Goal: Communication & Community: Share content

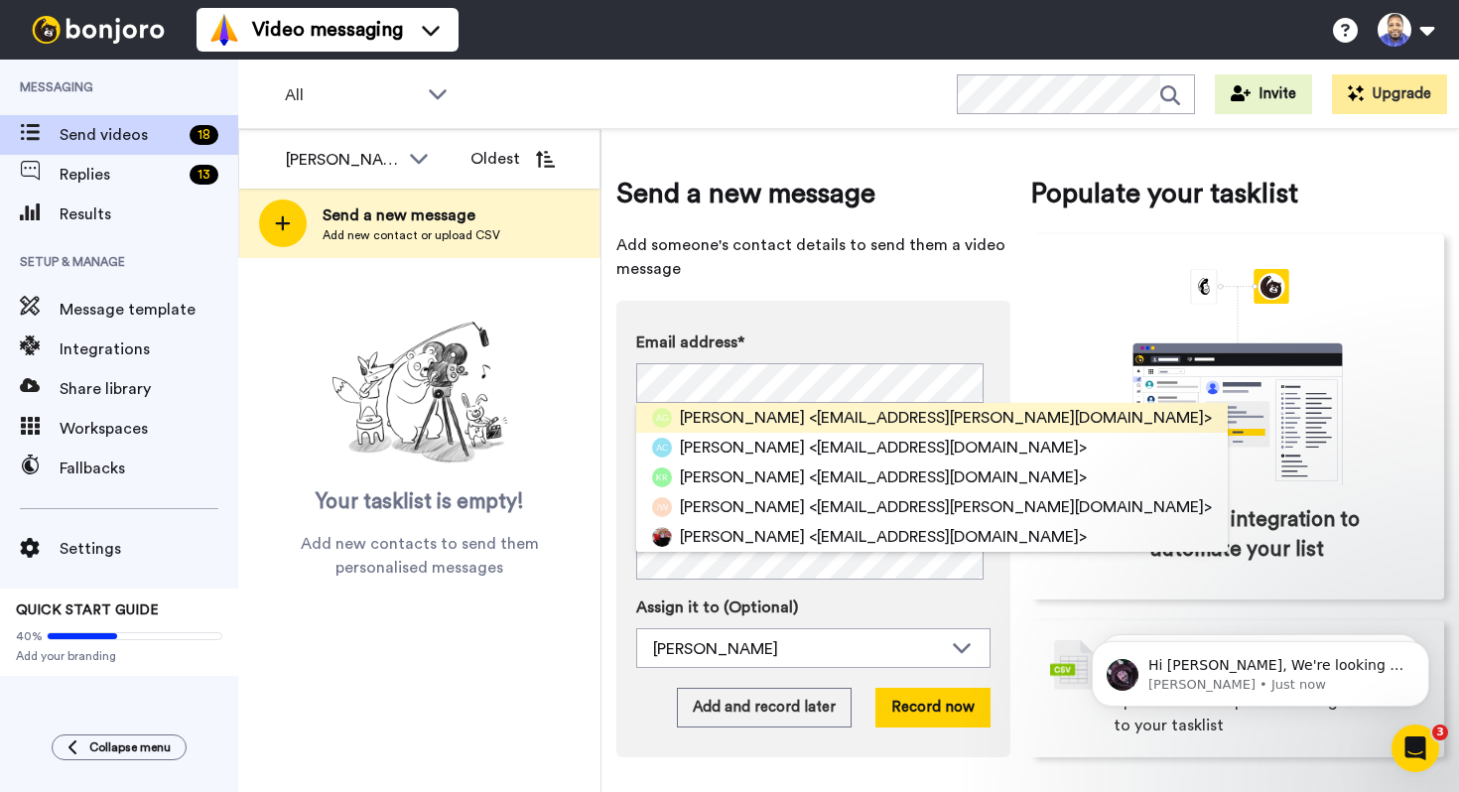
click at [691, 406] on span "[PERSON_NAME]" at bounding box center [742, 418] width 125 height 24
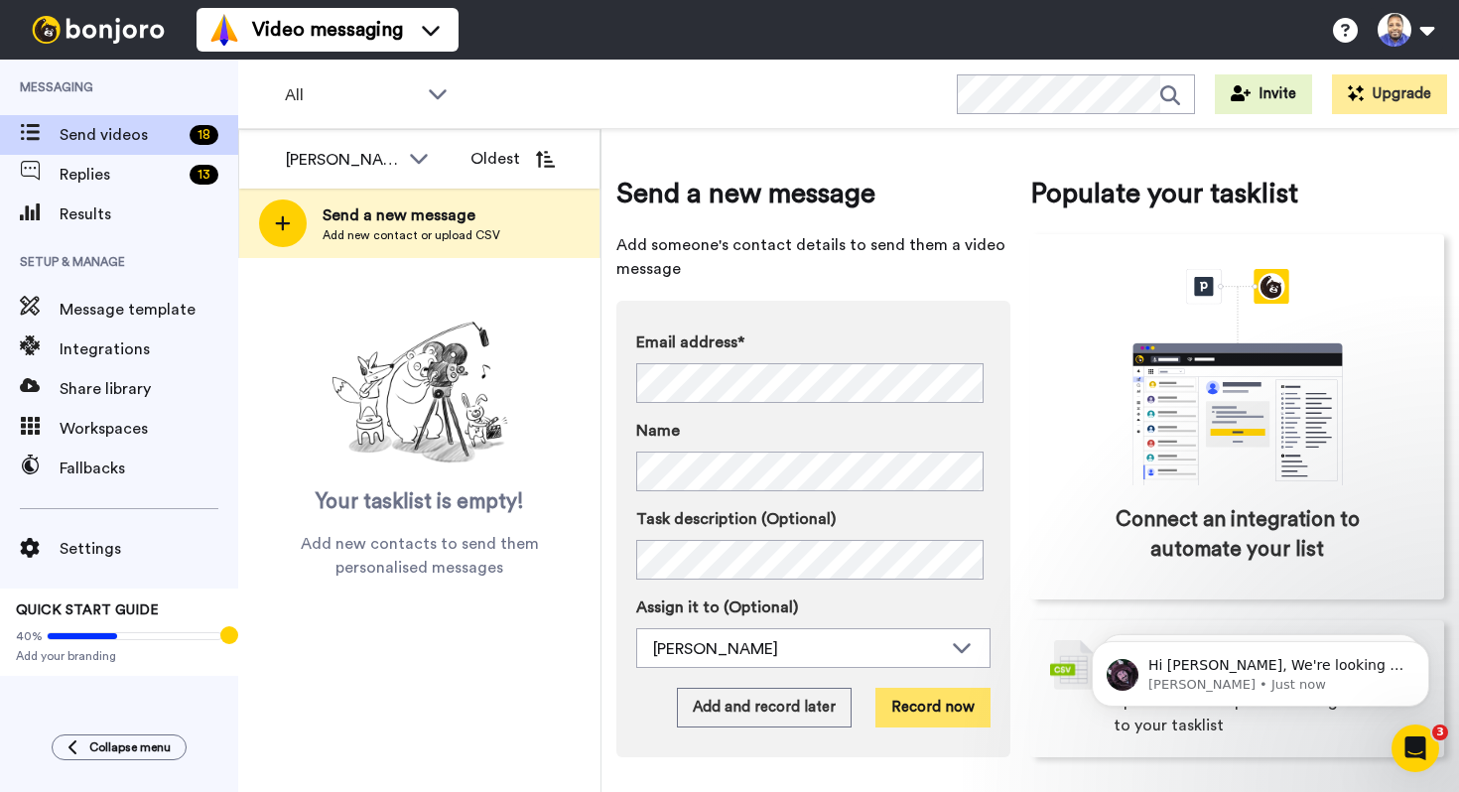
click at [927, 701] on button "Record now" at bounding box center [933, 708] width 115 height 40
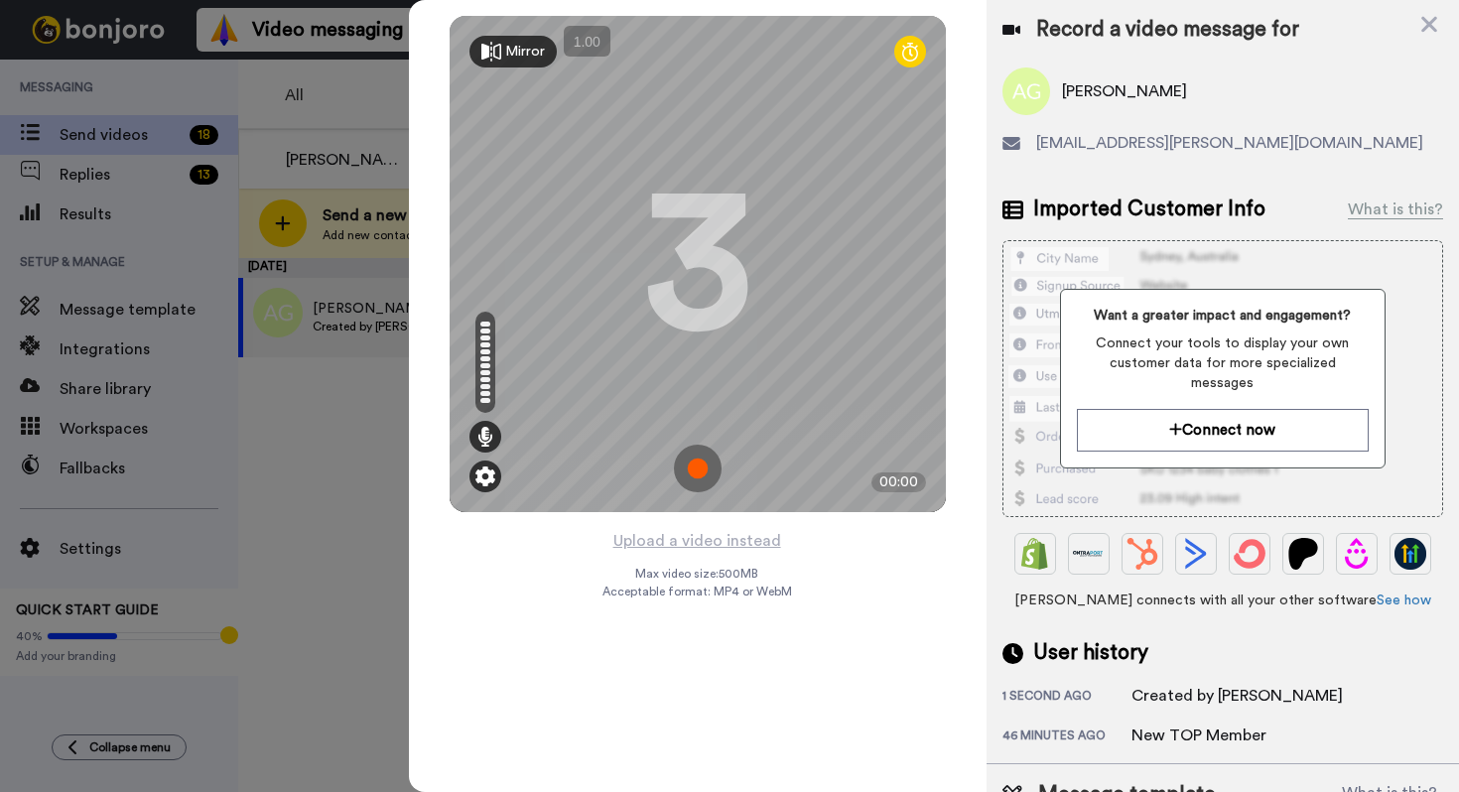
click at [484, 479] on img at bounding box center [486, 477] width 20 height 20
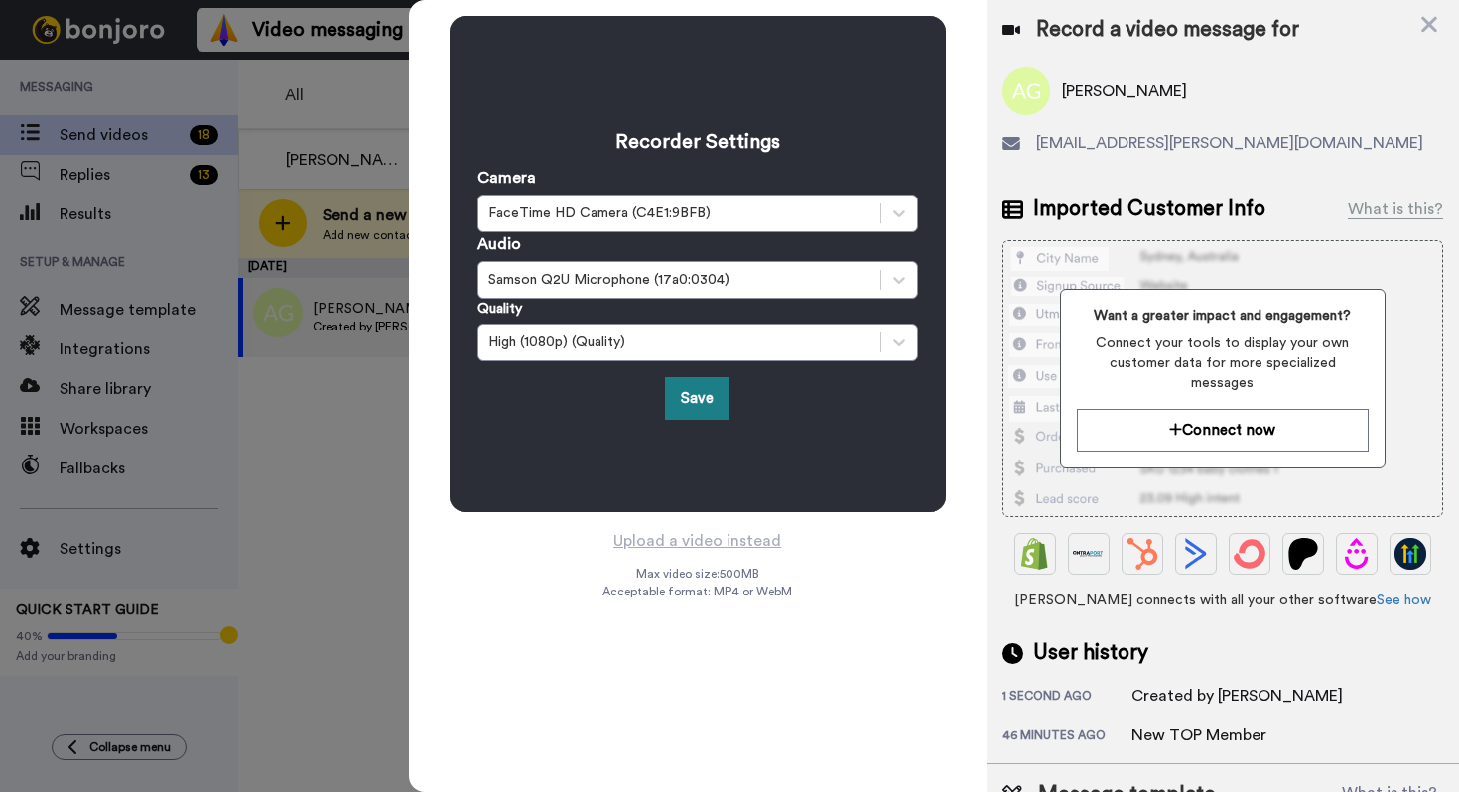
click at [689, 400] on button "Save" at bounding box center [697, 398] width 65 height 43
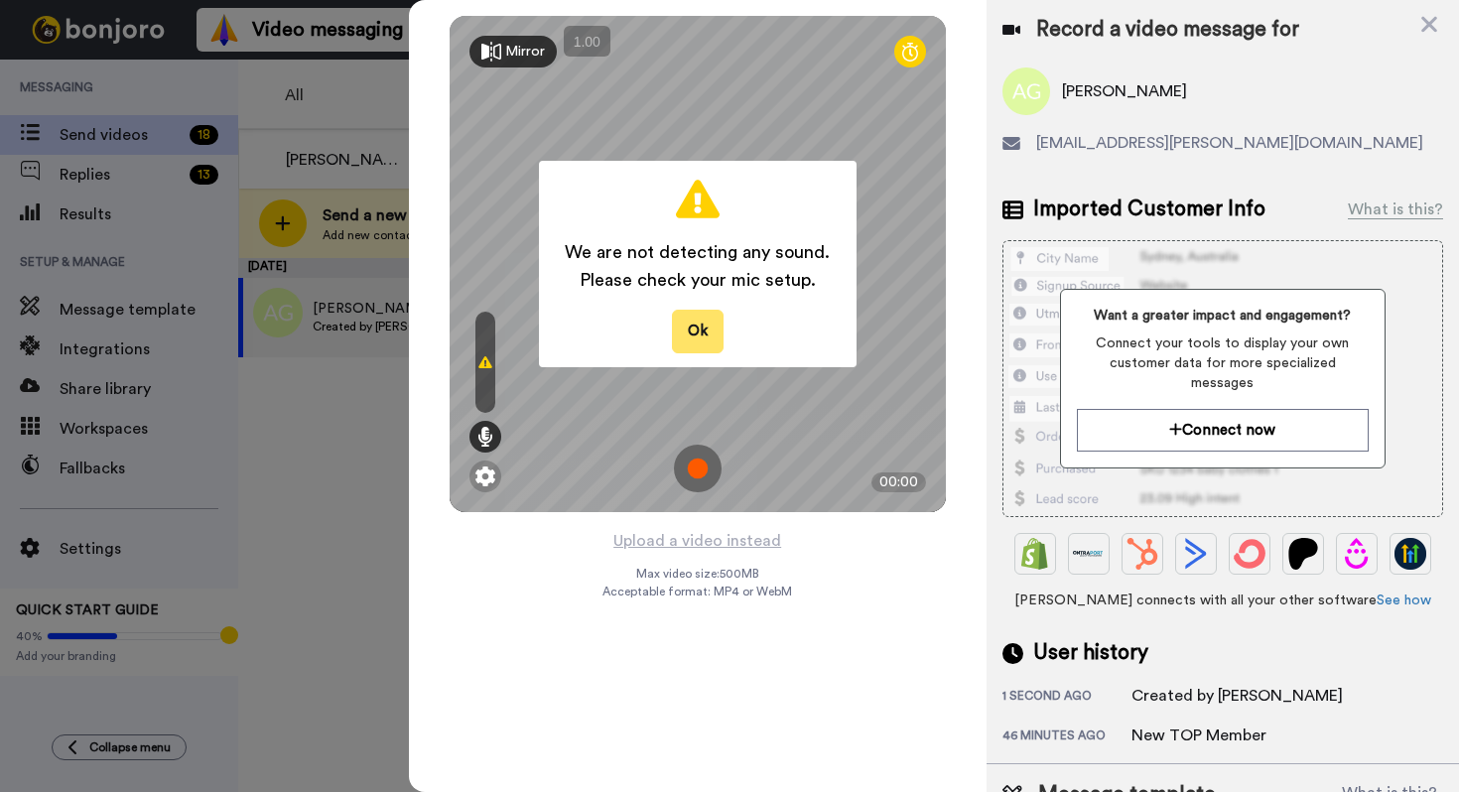
click at [689, 339] on button "Ok" at bounding box center [698, 331] width 52 height 43
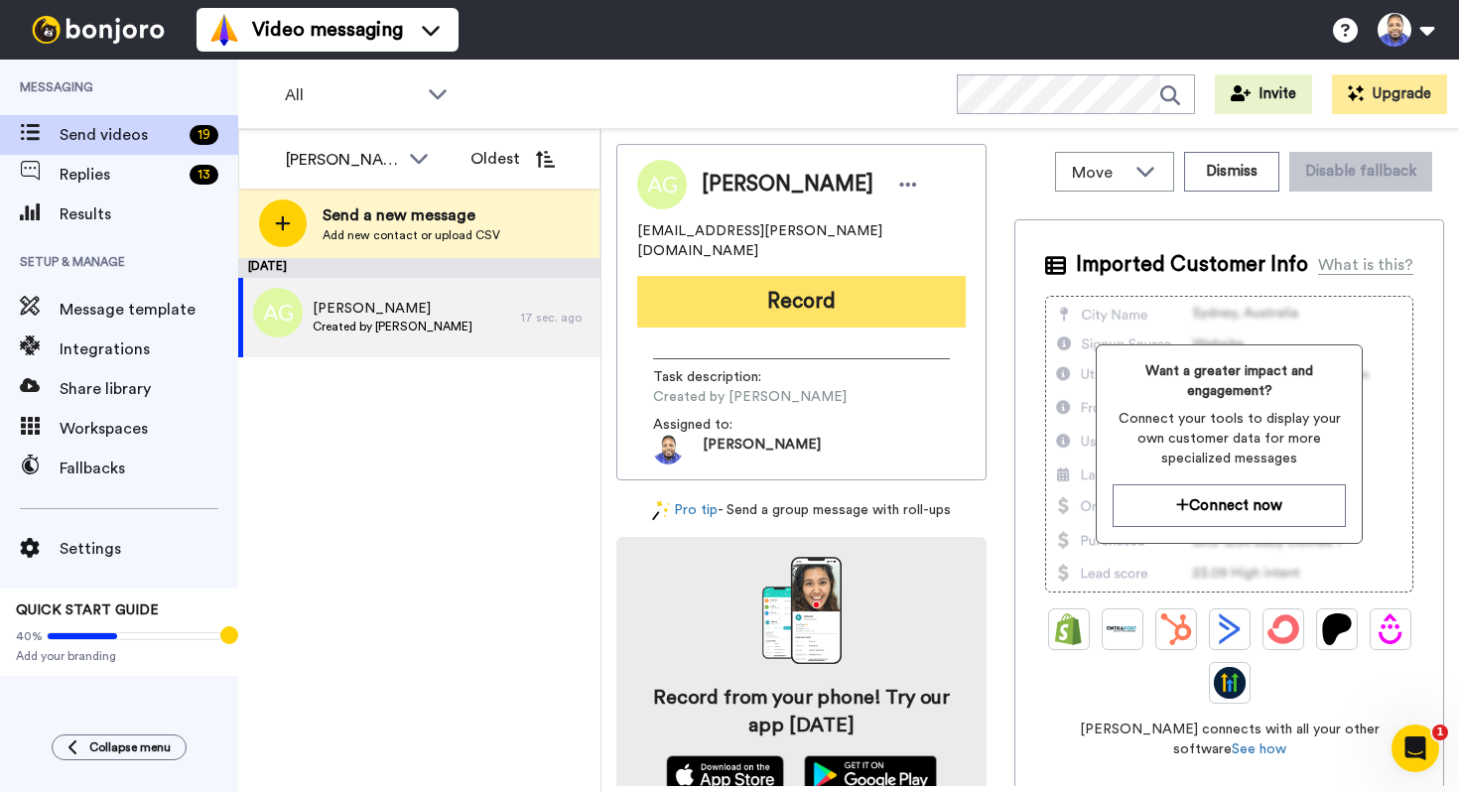
click at [785, 280] on button "Record" at bounding box center [801, 302] width 329 height 52
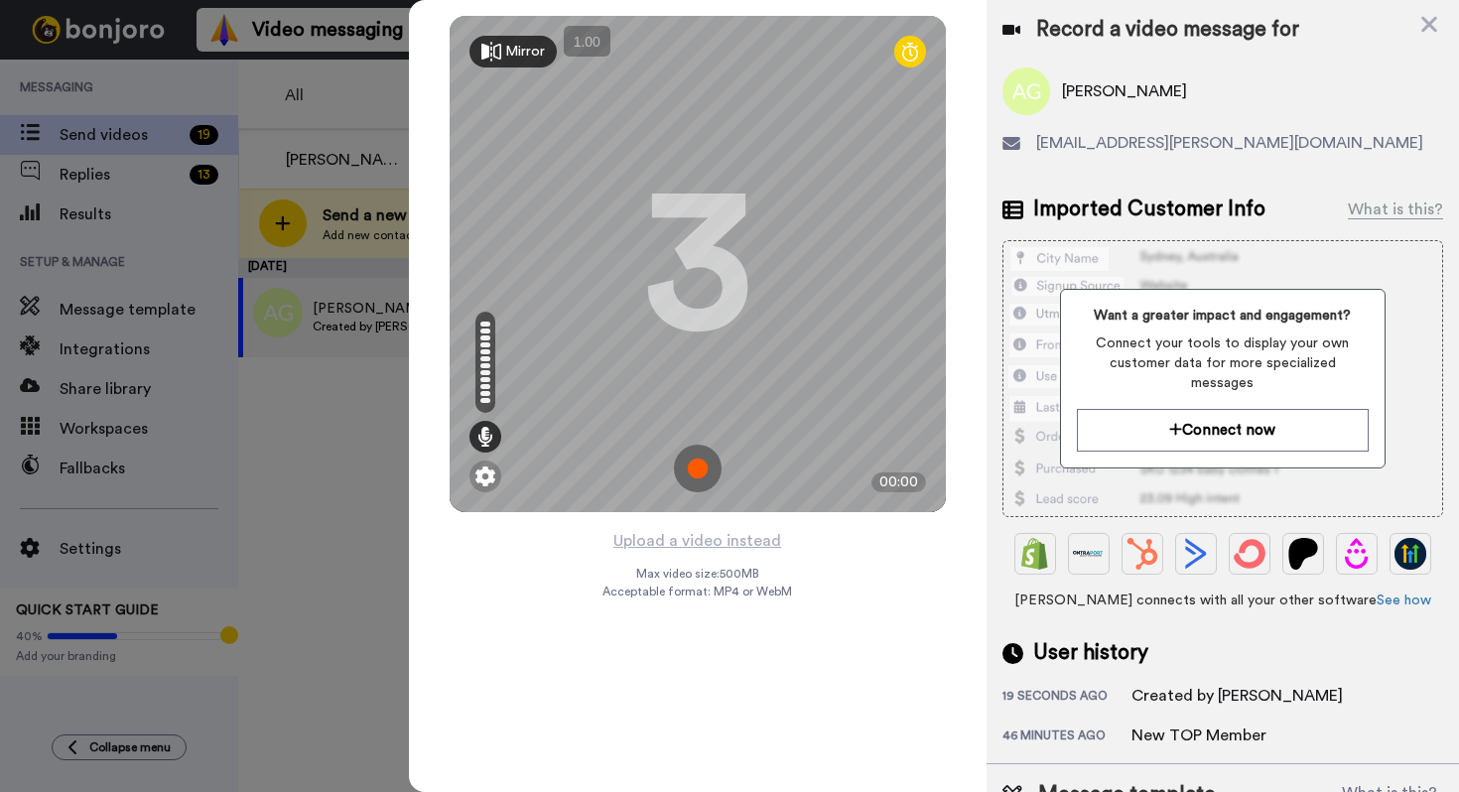
click at [708, 461] on img at bounding box center [698, 469] width 48 height 48
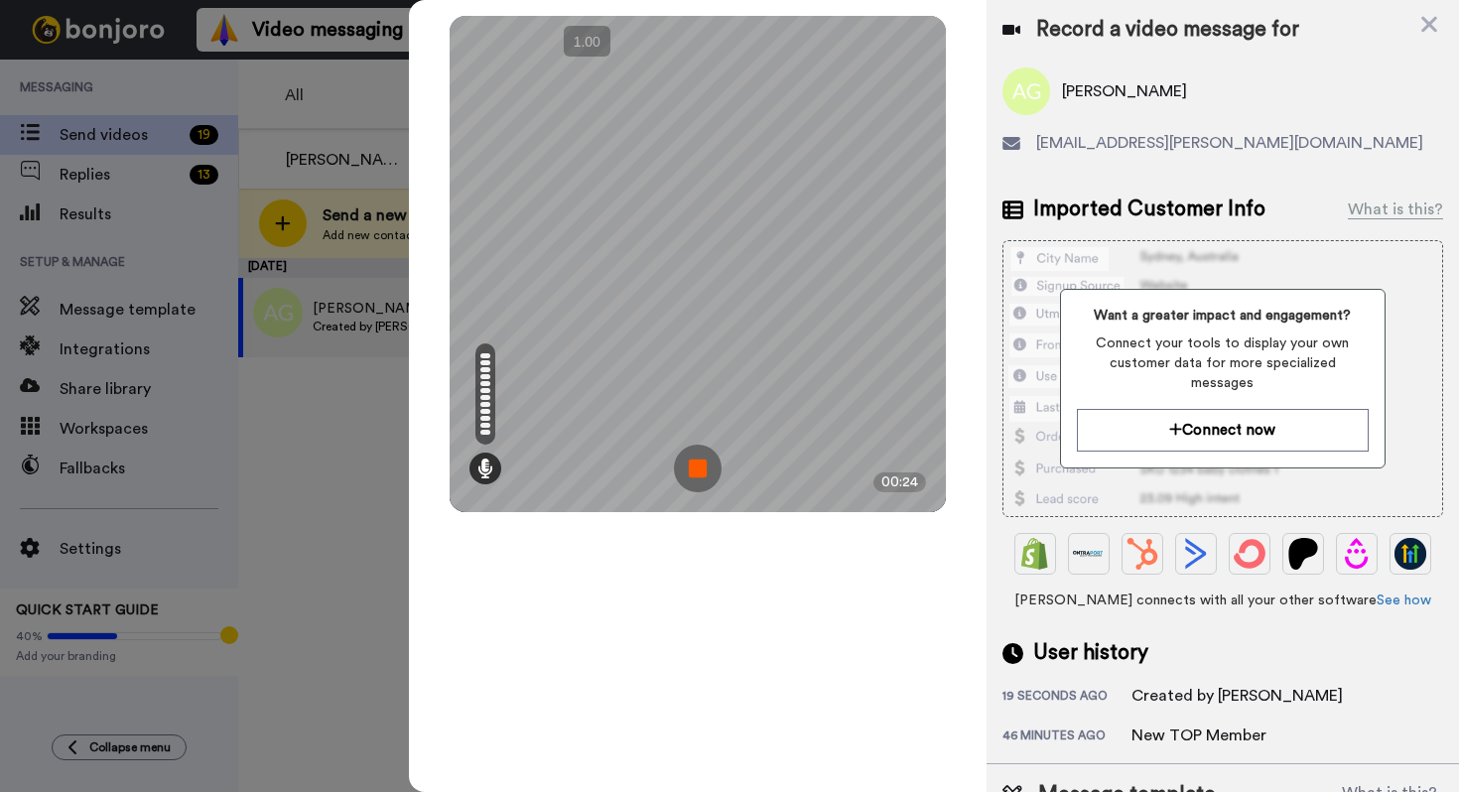
click at [709, 458] on img at bounding box center [698, 469] width 48 height 48
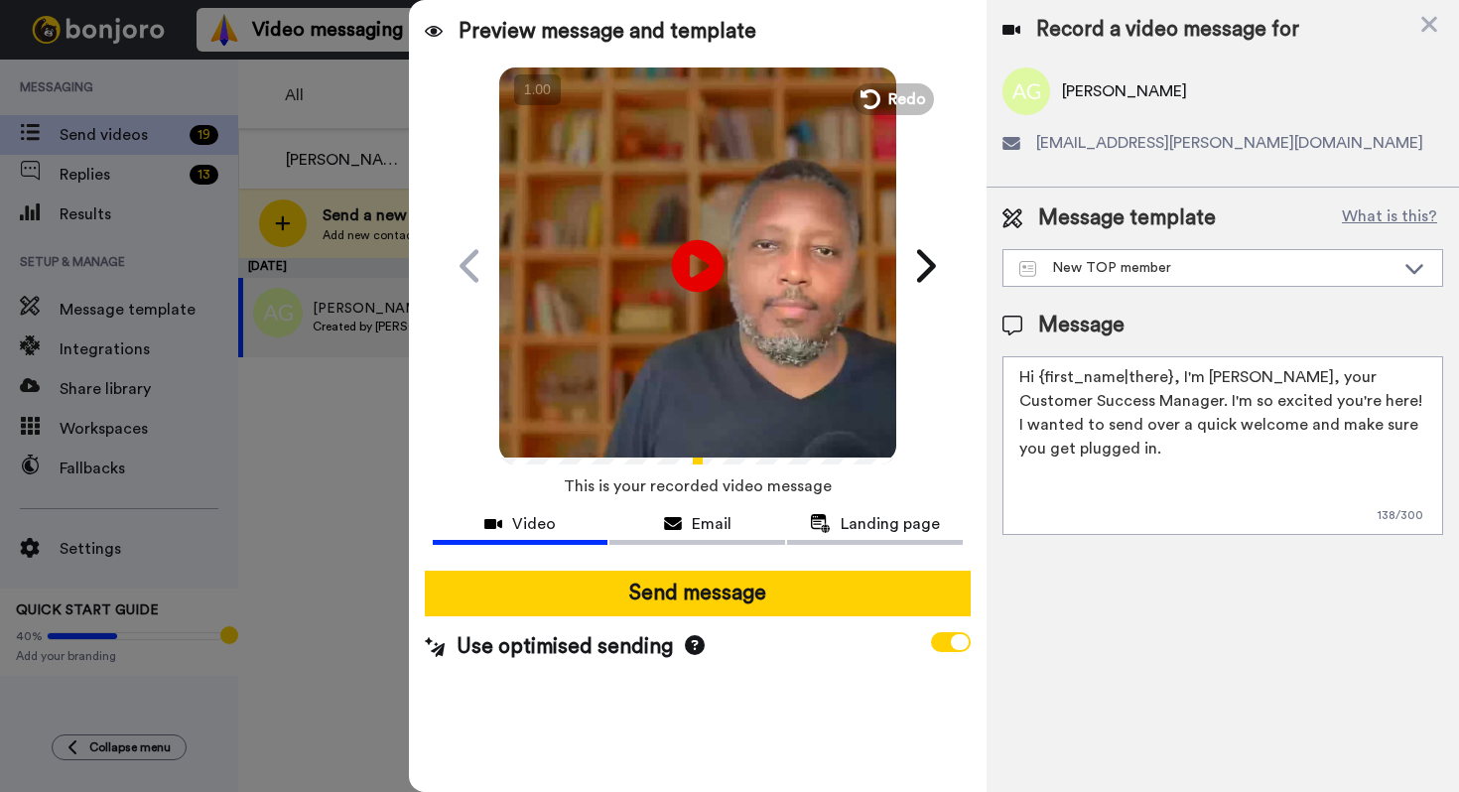
click at [709, 264] on icon at bounding box center [697, 265] width 53 height 53
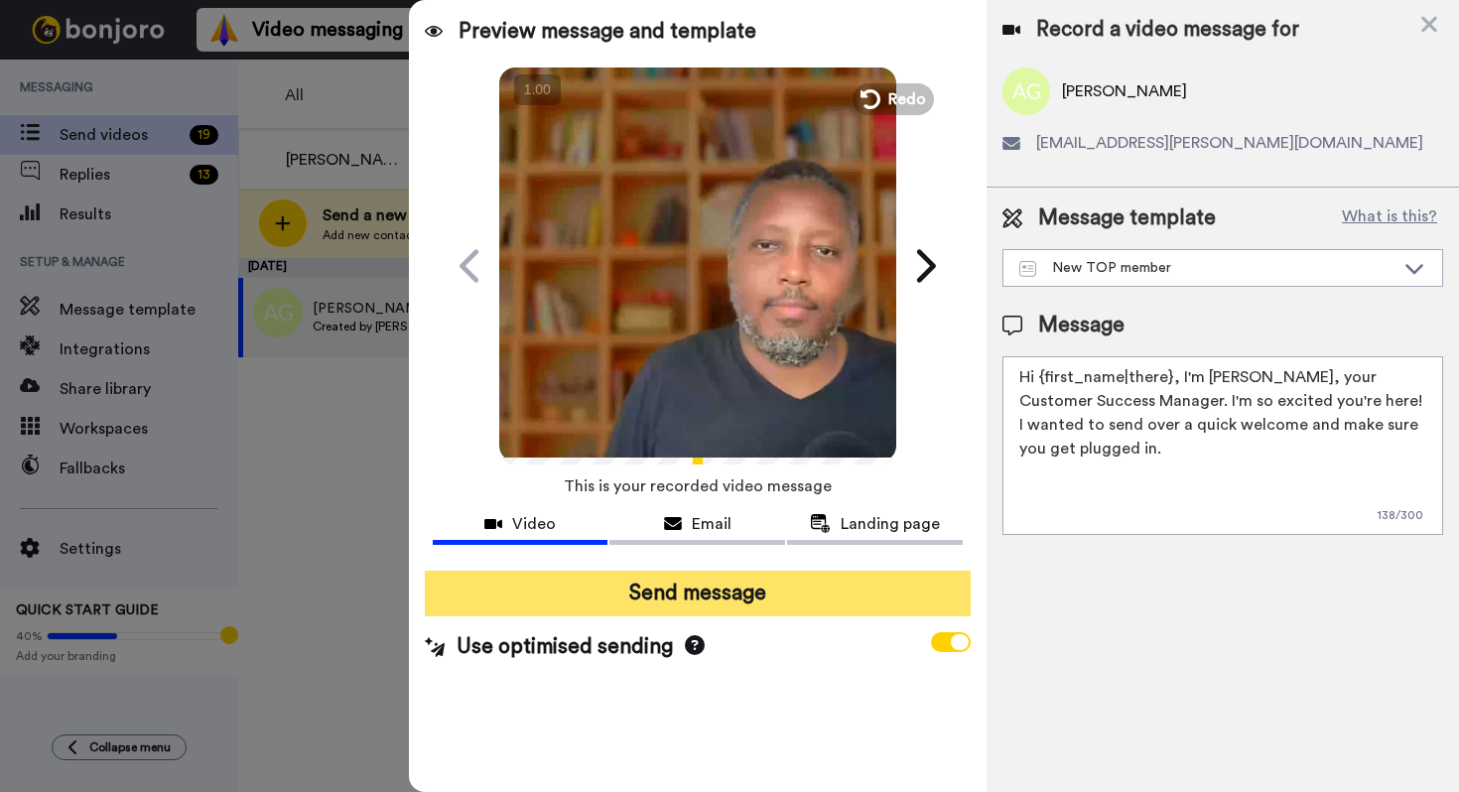
click at [669, 599] on button "Send message" at bounding box center [698, 594] width 546 height 46
